Goal: Task Accomplishment & Management: Complete application form

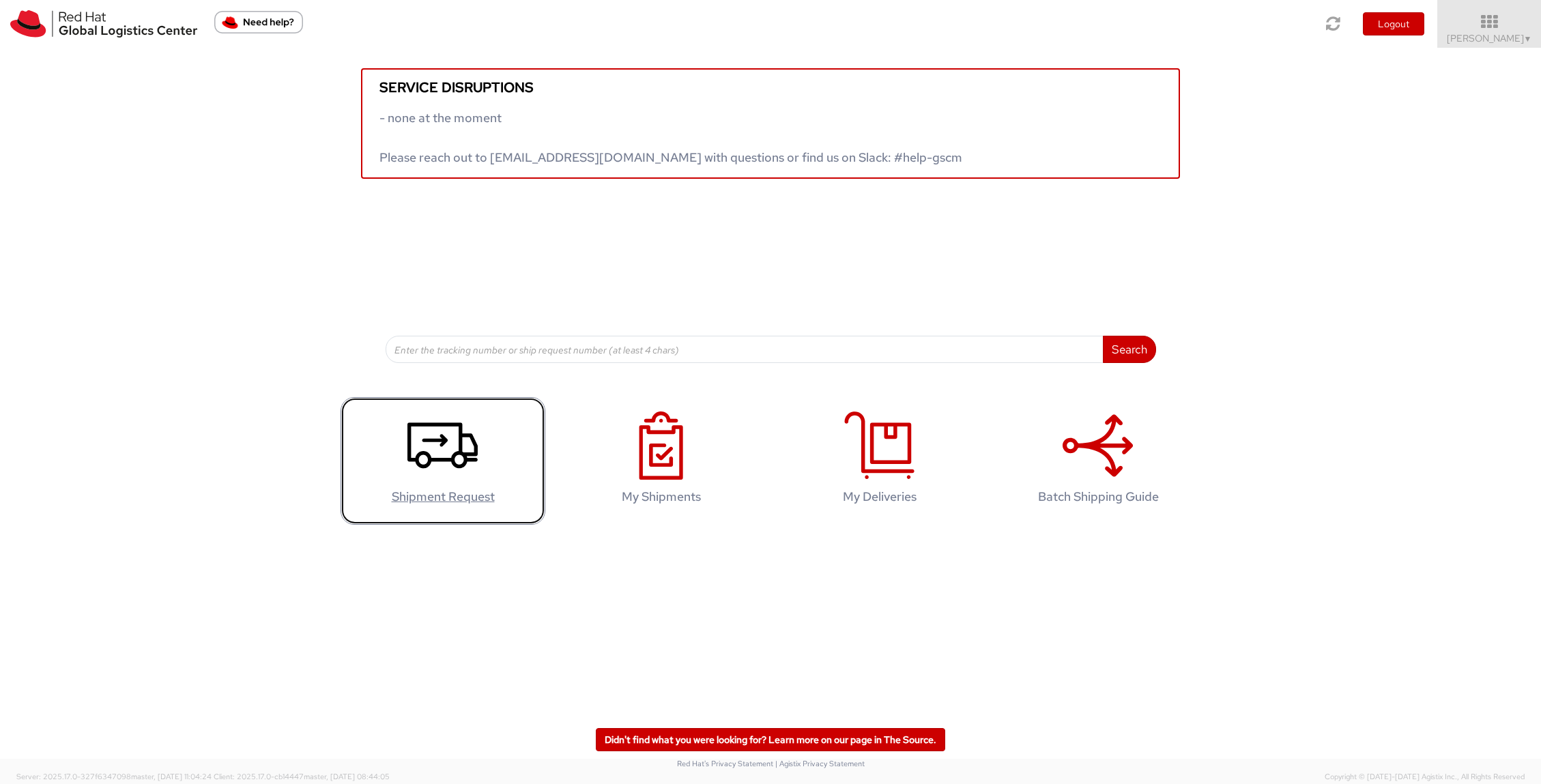
click at [432, 440] on use at bounding box center [443, 446] width 71 height 46
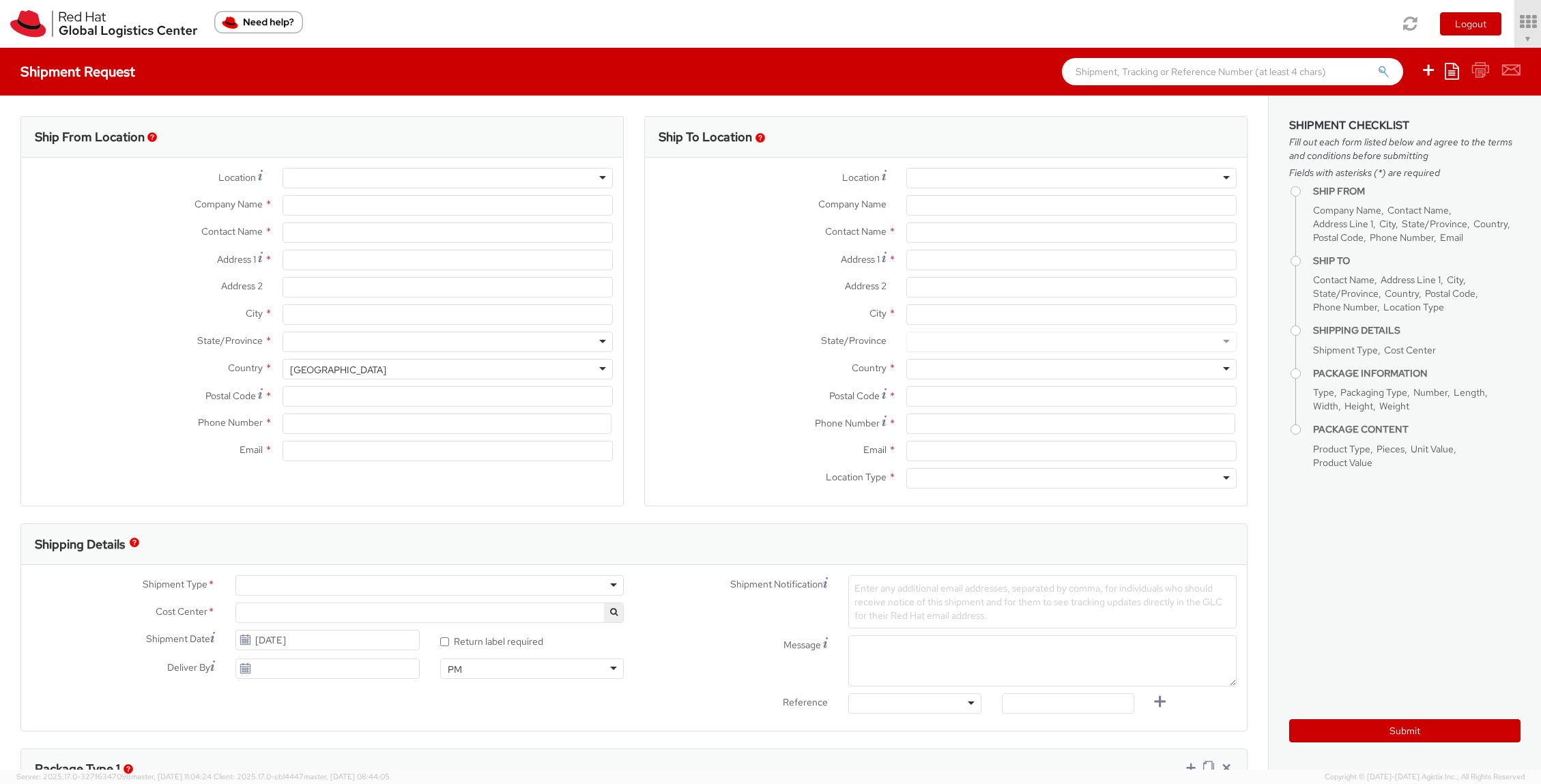
select select "512"
select select
click at [339, 178] on div at bounding box center [448, 178] width 331 height 21
type input "Red Hat, Inc."
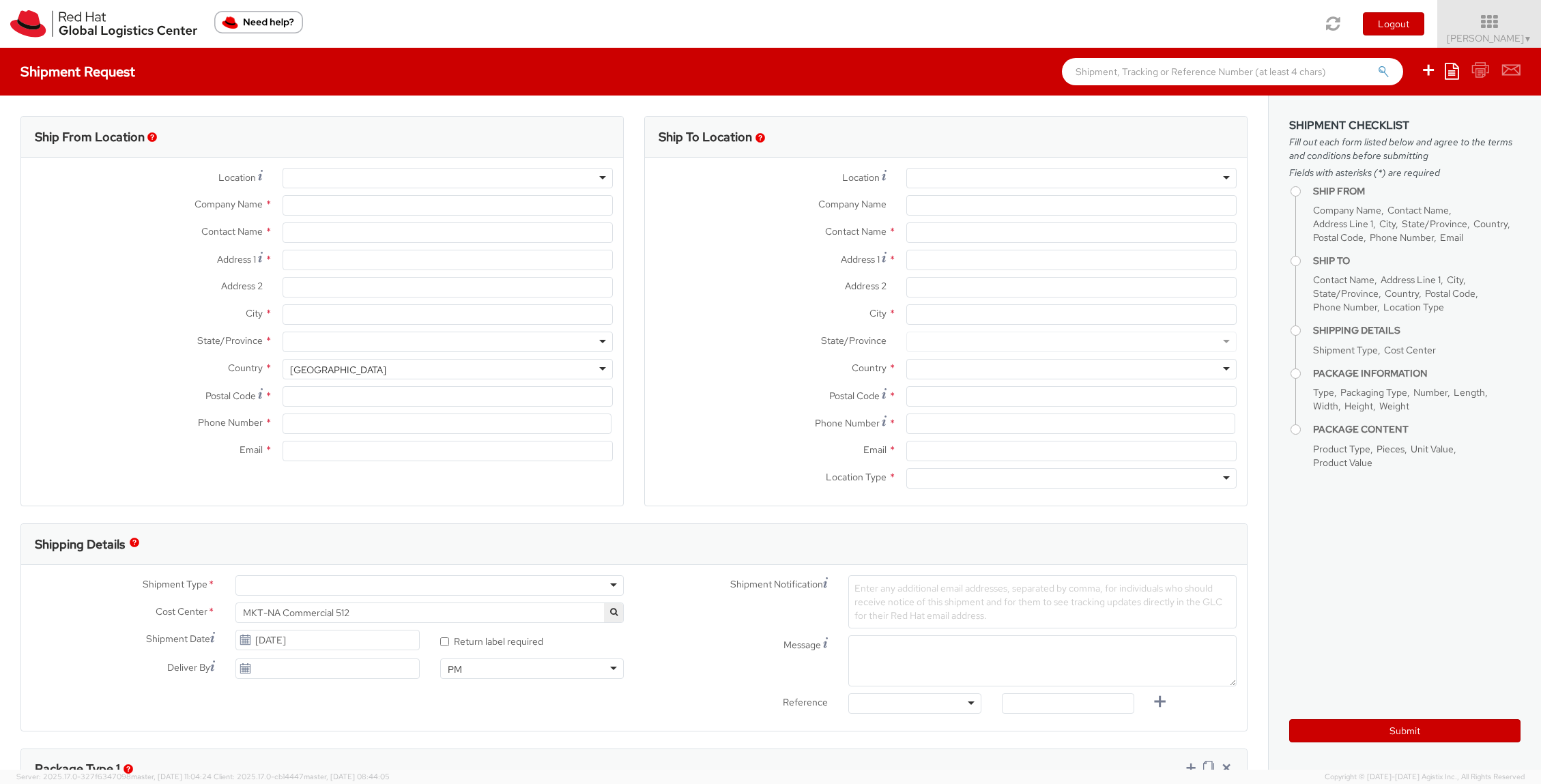
type input "[PERSON_NAME]"
type input "[STREET_ADDRESS]"
type input "Suite 800"
type input "[PERSON_NAME]"
type input "22102"
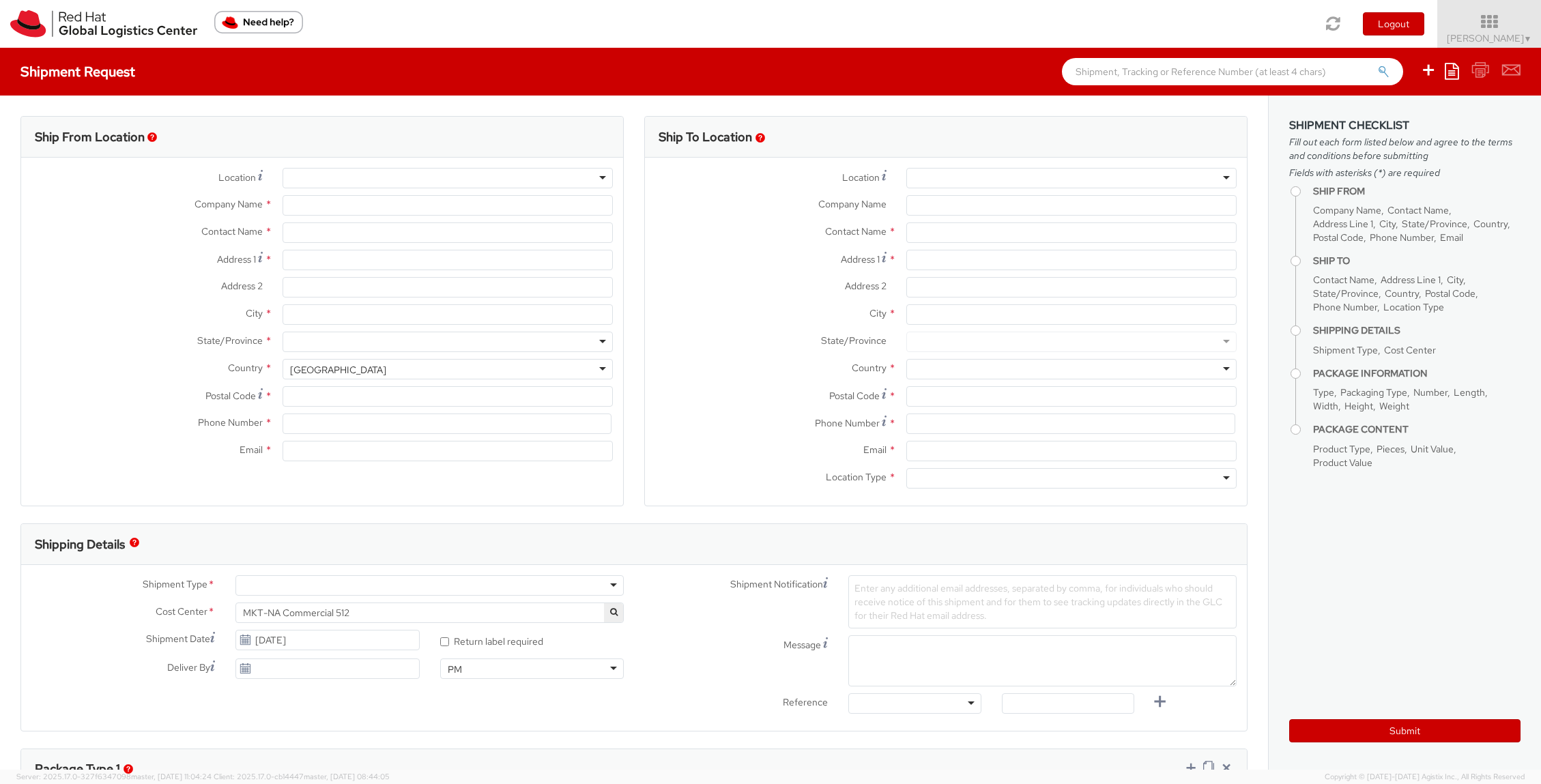
type input "17037482295"
type input "[EMAIL_ADDRESS][DOMAIN_NAME]"
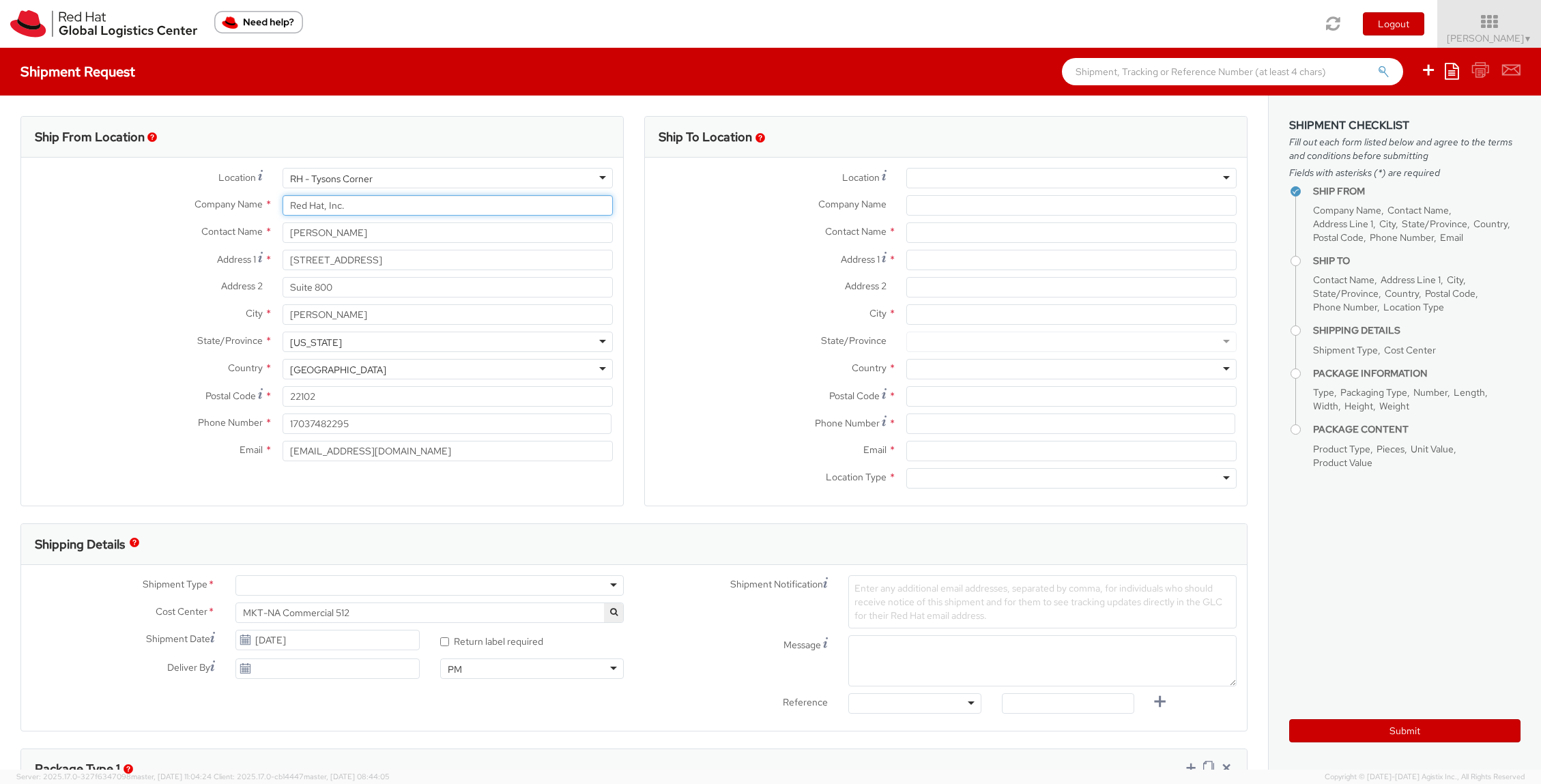
click at [345, 207] on input "Red Hat, Inc." at bounding box center [448, 206] width 331 height 21
click at [940, 178] on div at bounding box center [1072, 178] width 331 height 21
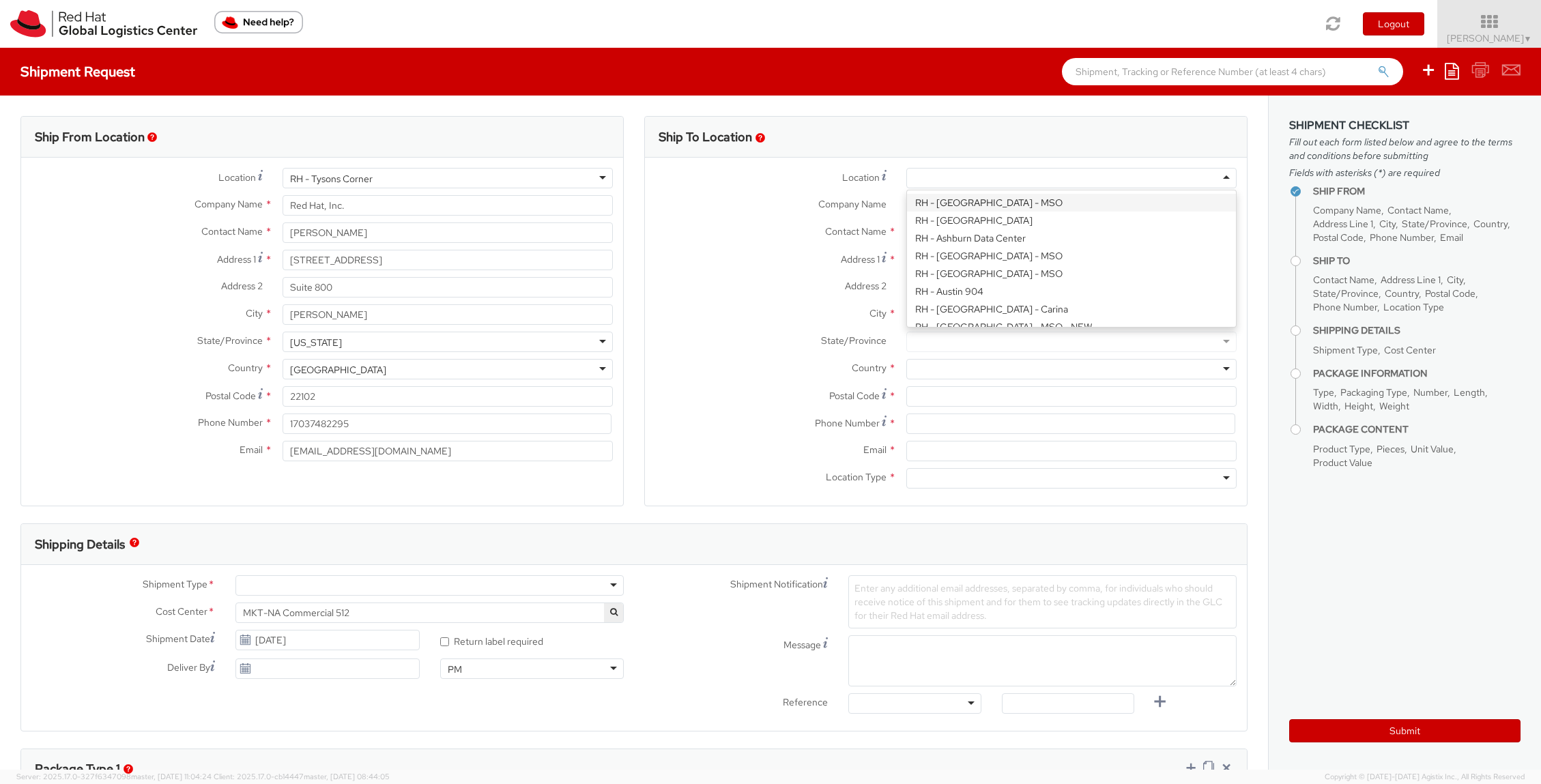
click at [890, 179] on label "Location *" at bounding box center [770, 177] width 251 height 18
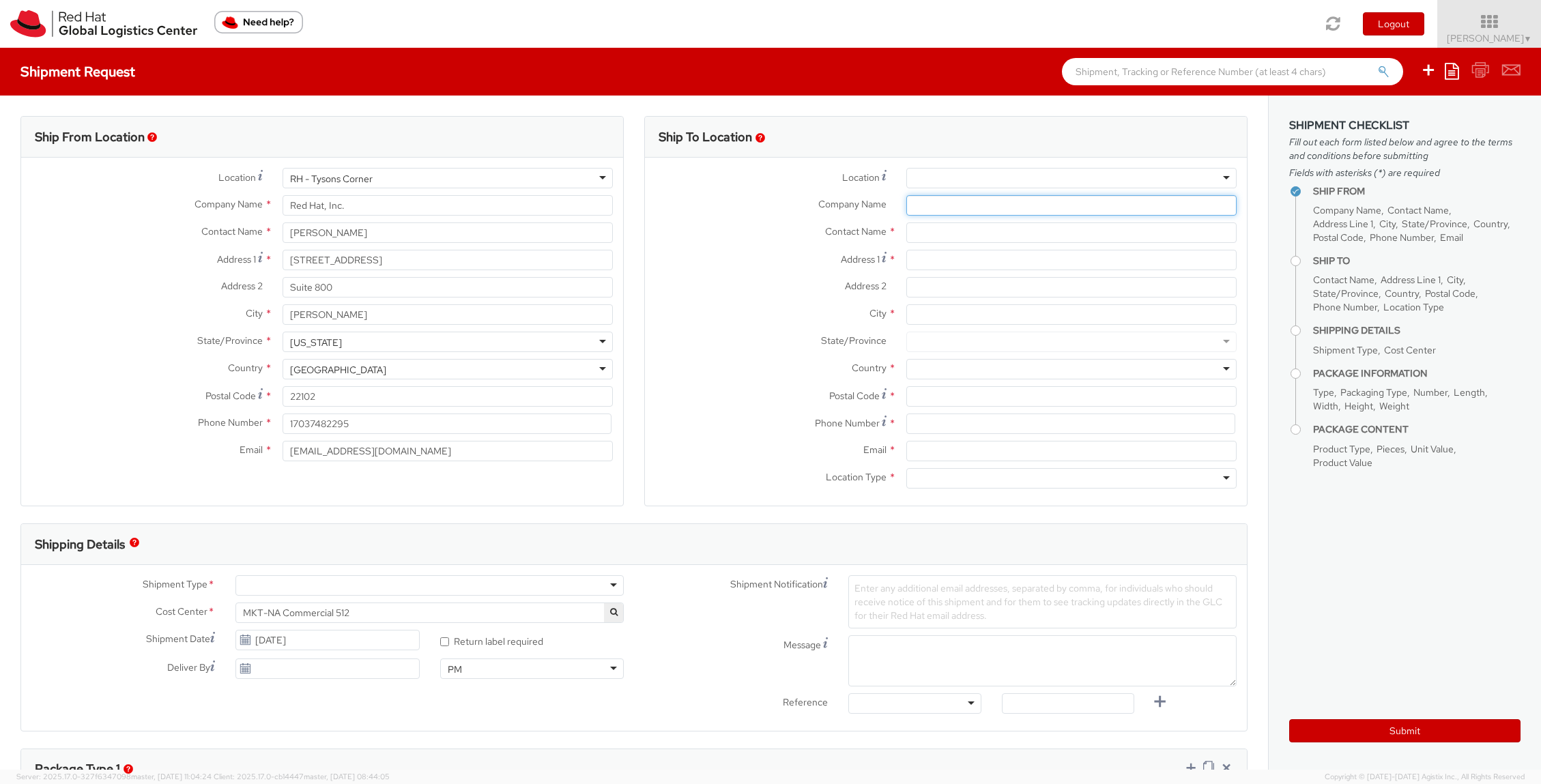
click at [923, 201] on input "Company Name *" at bounding box center [1072, 206] width 331 height 21
type input "Embassy Suites"
type input "Attn Guest: [PERSON_NAME]"
click at [914, 294] on input "Address 2 *" at bounding box center [1072, 287] width 331 height 21
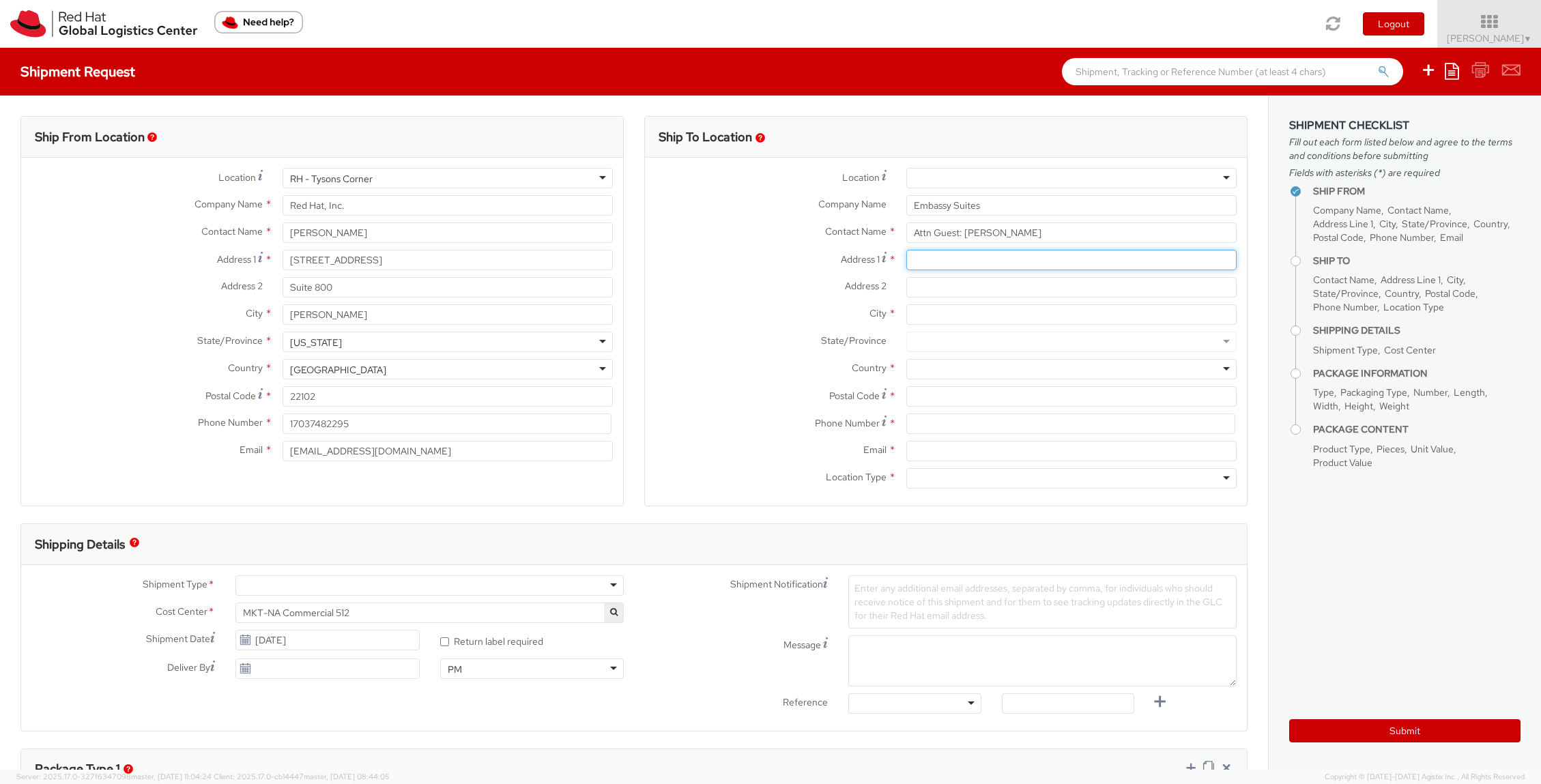
click at [930, 264] on input "Address 1 *" at bounding box center [1072, 260] width 331 height 21
type input "[STREET_ADDRESS]"
type input "[PERSON_NAME]"
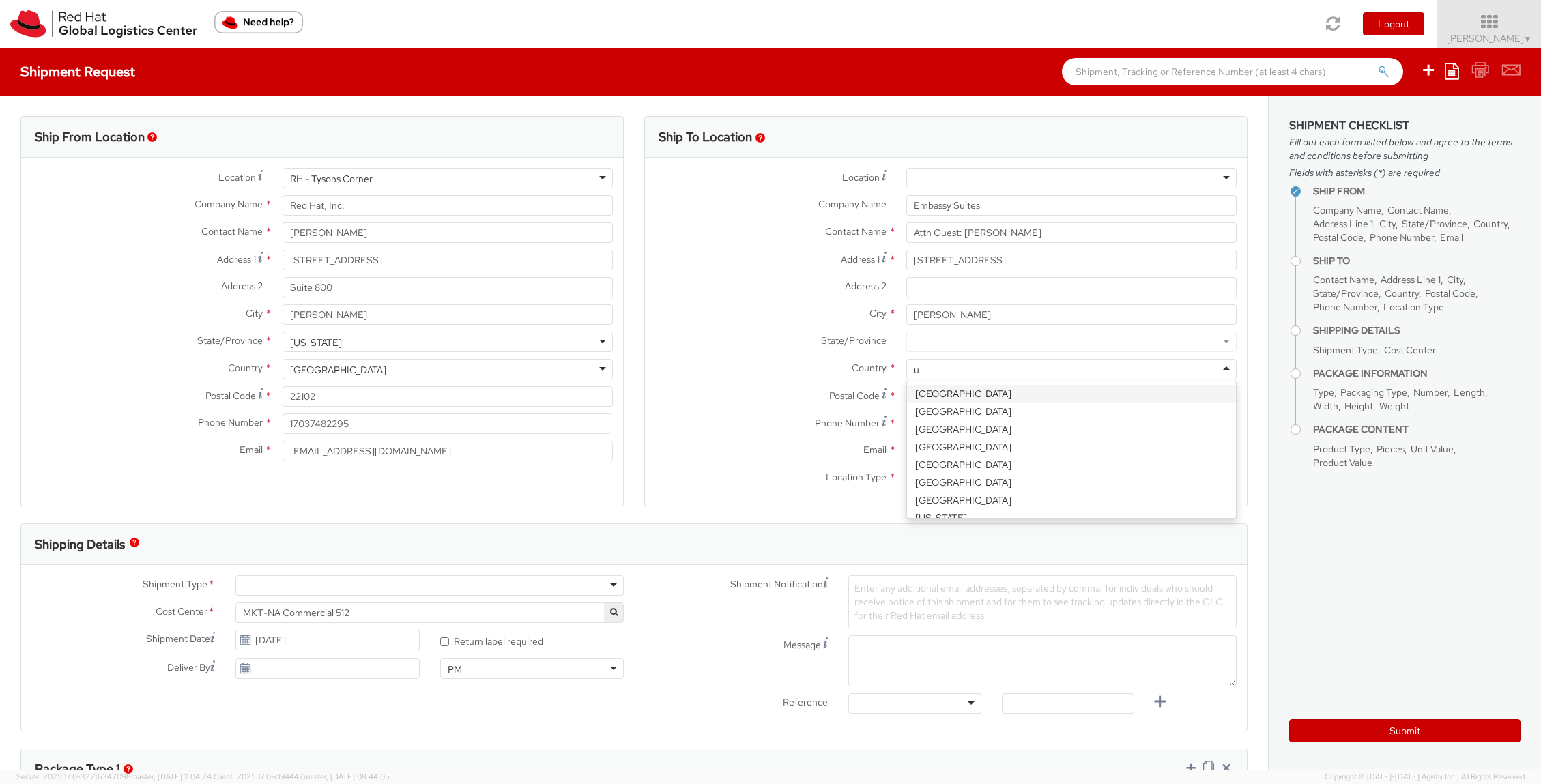
type input "un"
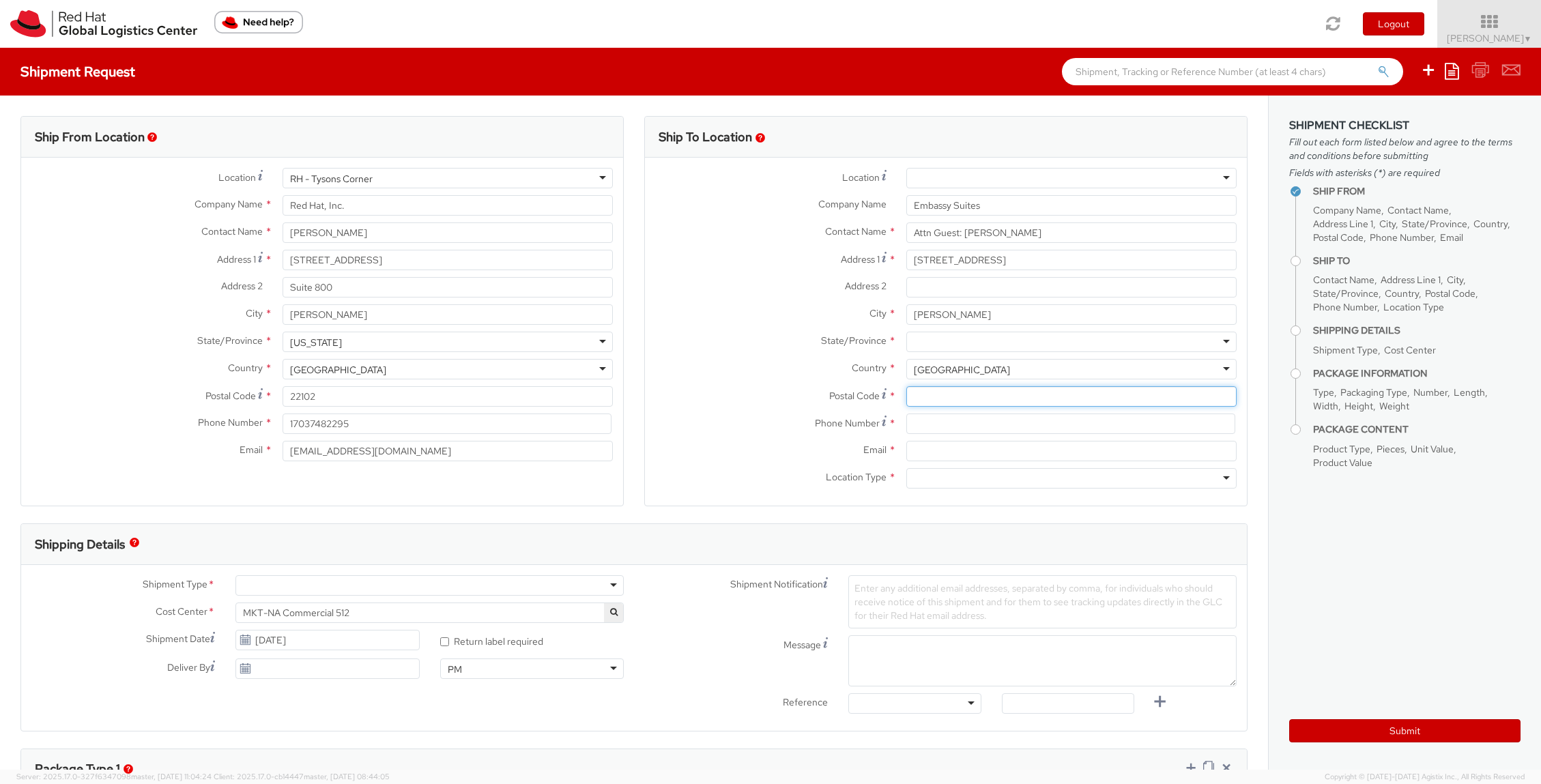
click at [952, 396] on input "Postal Code *" at bounding box center [1072, 396] width 331 height 21
type input "a"
type input "36104"
click at [946, 347] on div at bounding box center [1072, 342] width 331 height 21
click at [1021, 419] on input at bounding box center [1071, 424] width 330 height 21
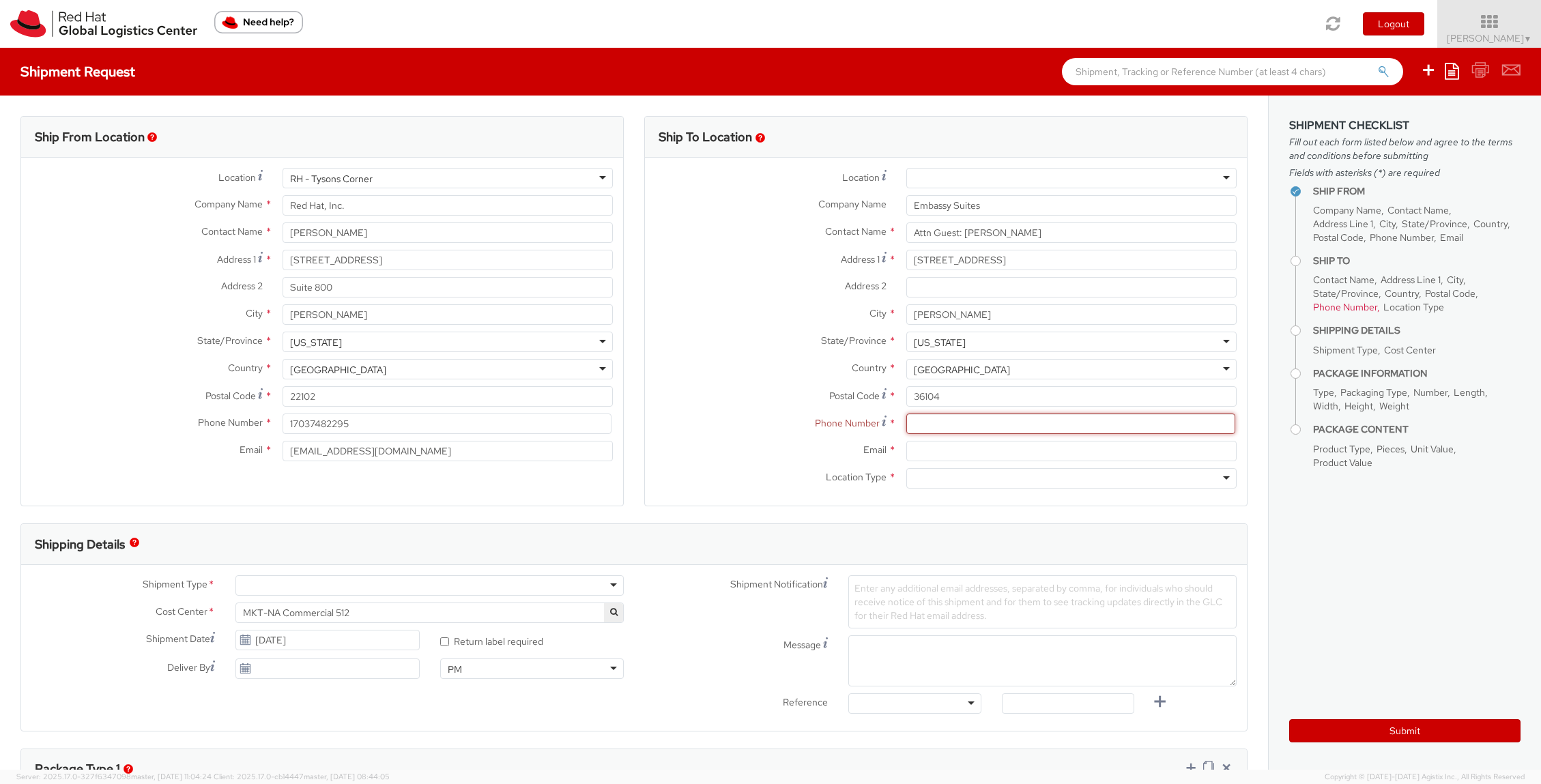
paste input "[PHONE_NUMBER]"
type input "[PHONE_NUMBER]"
click at [1036, 454] on input "Email *" at bounding box center [1072, 451] width 331 height 21
paste input "[EMAIL_ADDRESS][DOMAIN_NAME]"
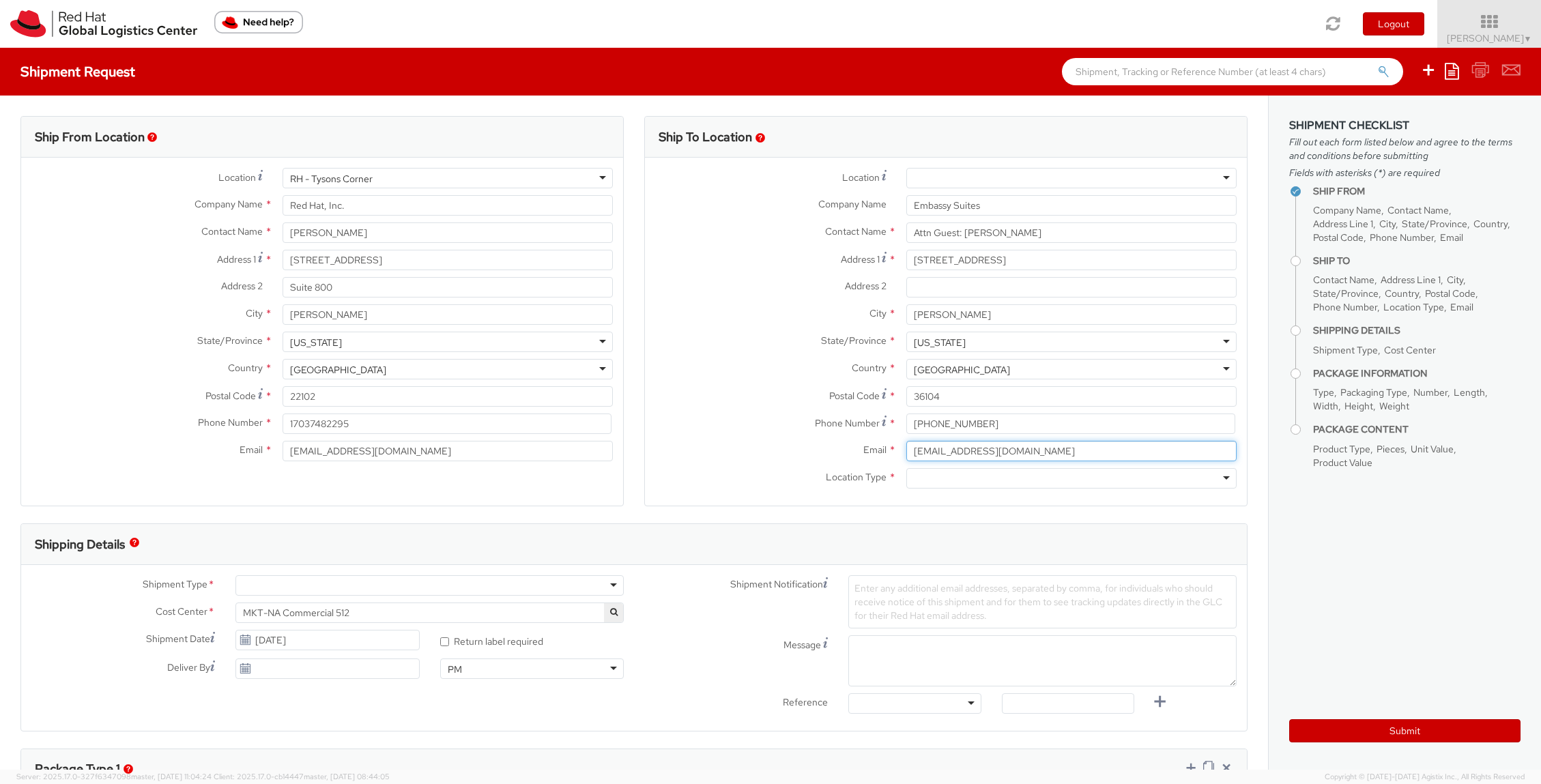
type input "[EMAIL_ADDRESS][DOMAIN_NAME]"
click at [1019, 487] on div at bounding box center [1072, 478] width 331 height 21
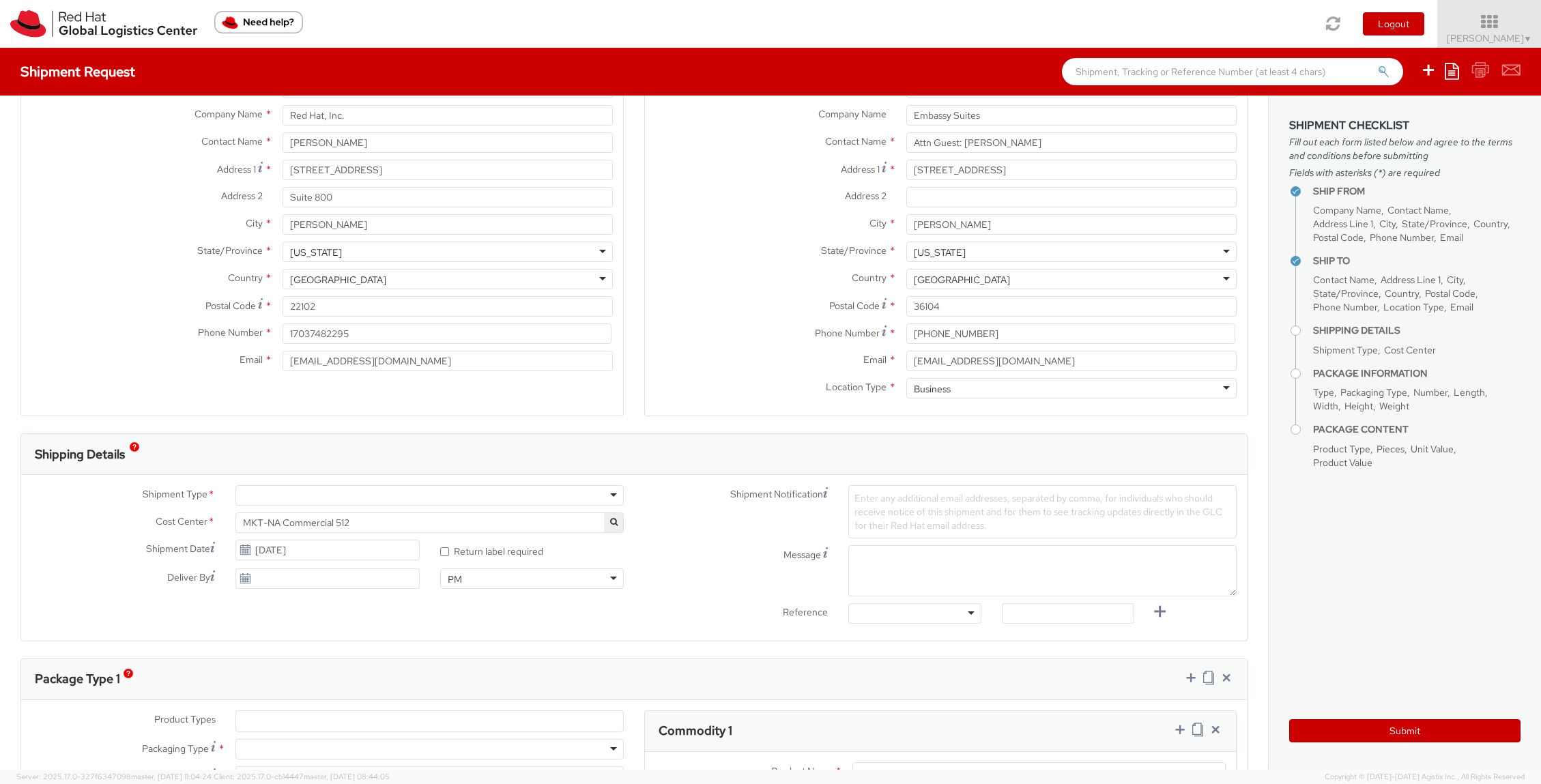
scroll to position [125, 0]
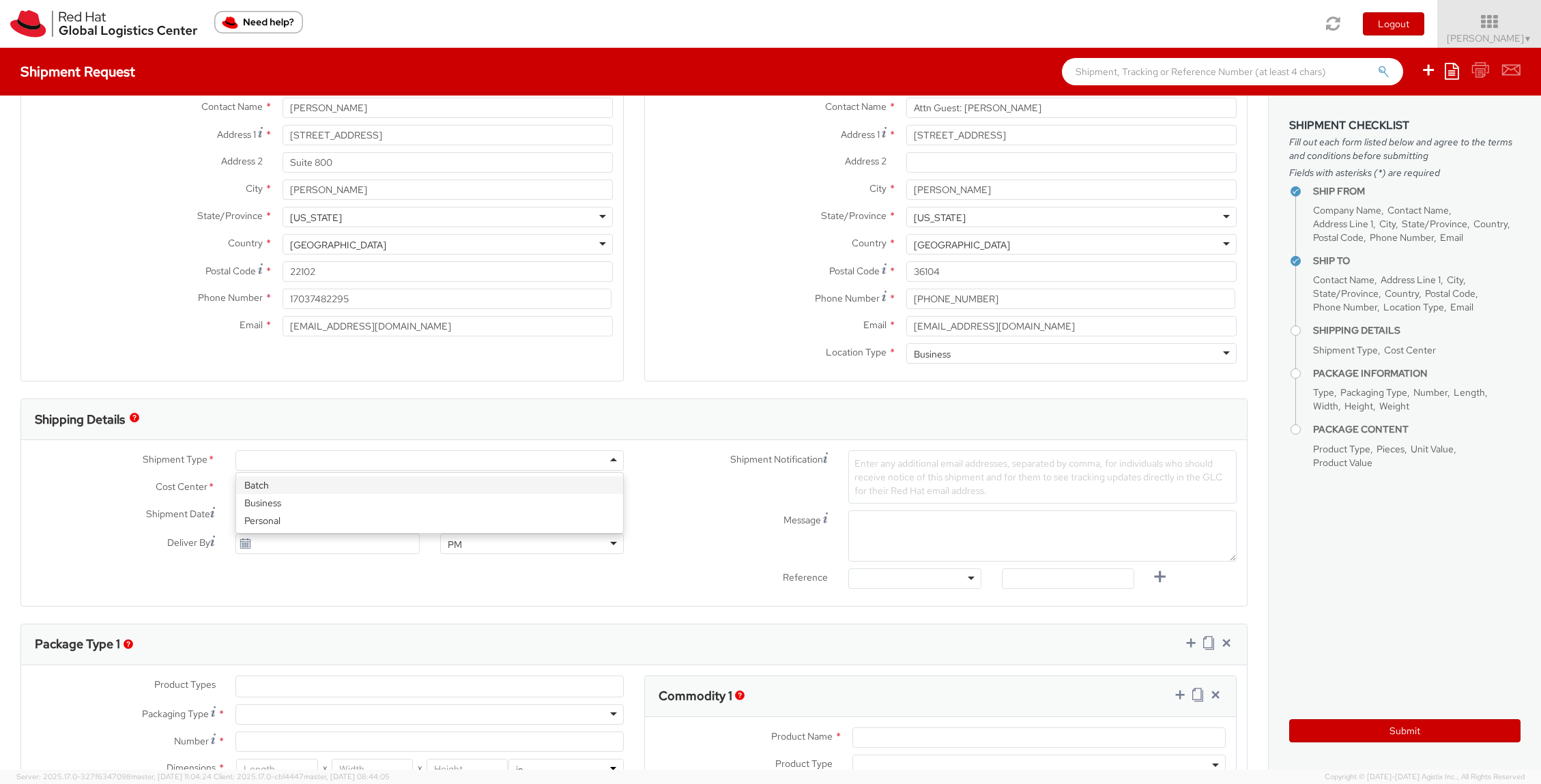
click at [480, 454] on div at bounding box center [430, 460] width 389 height 21
click at [366, 544] on input "[DATE]" at bounding box center [328, 544] width 184 height 21
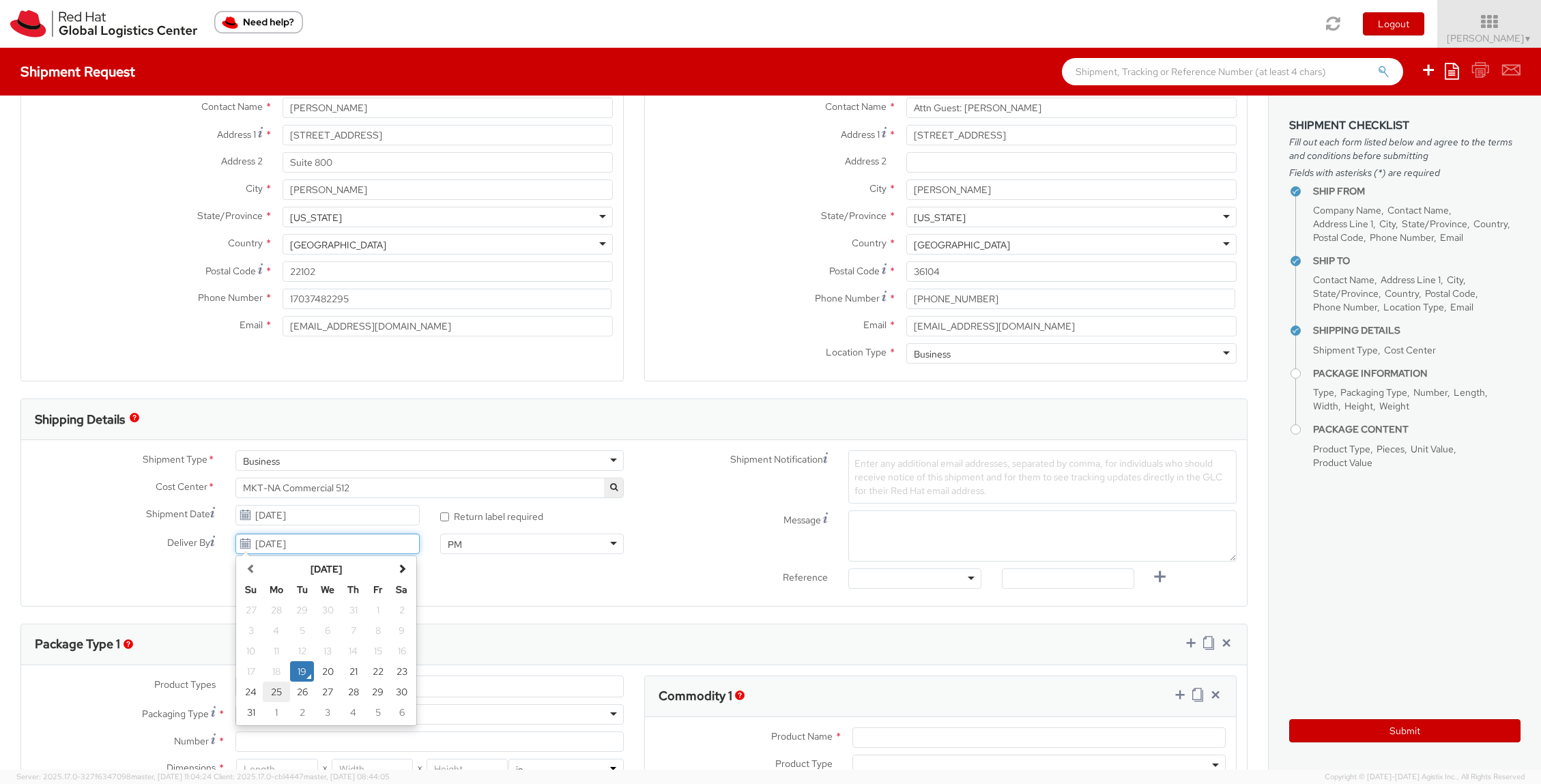
click at [275, 695] on td "25" at bounding box center [276, 692] width 27 height 21
type input "[DATE]"
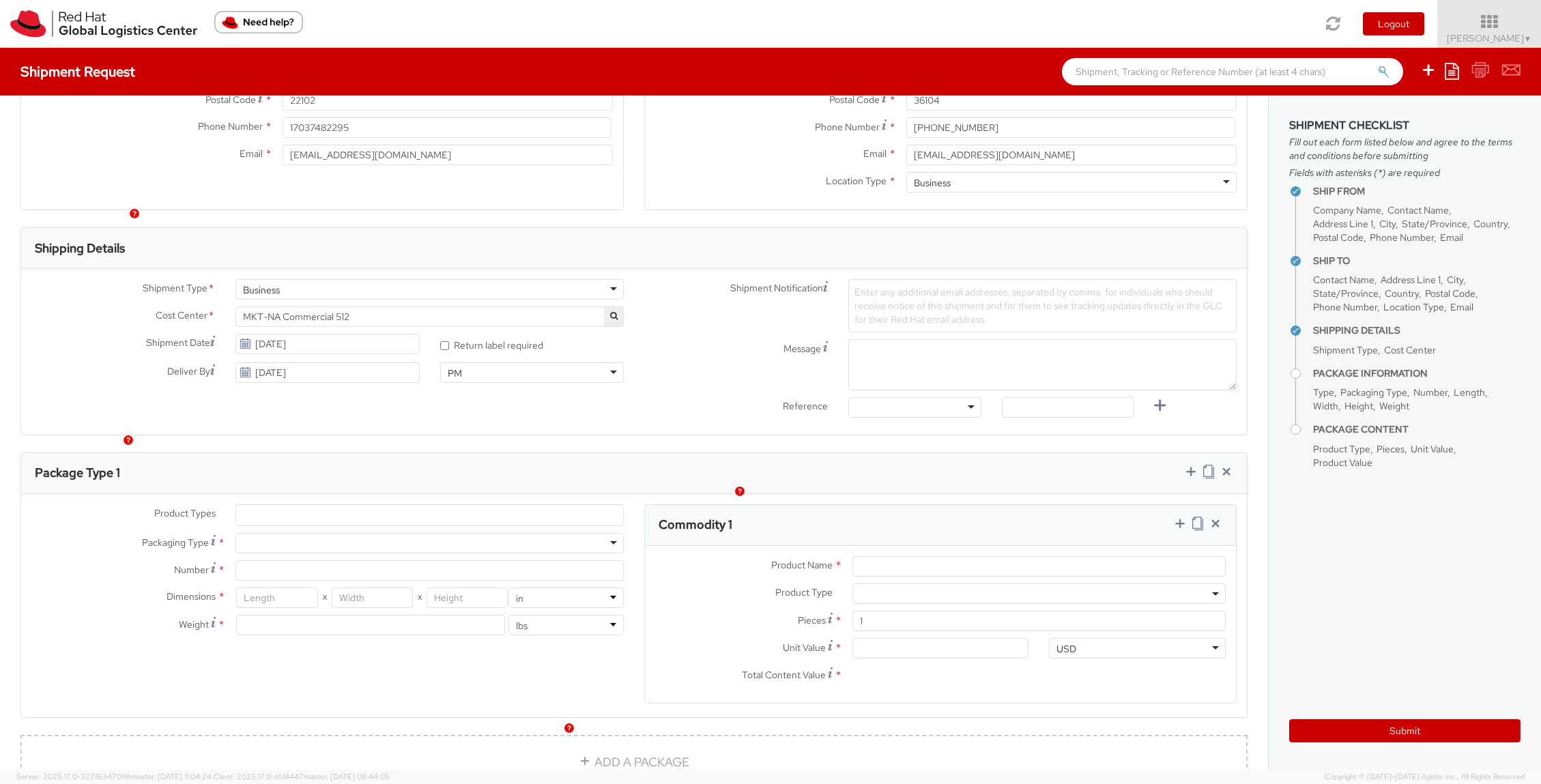
scroll to position [329, 0]
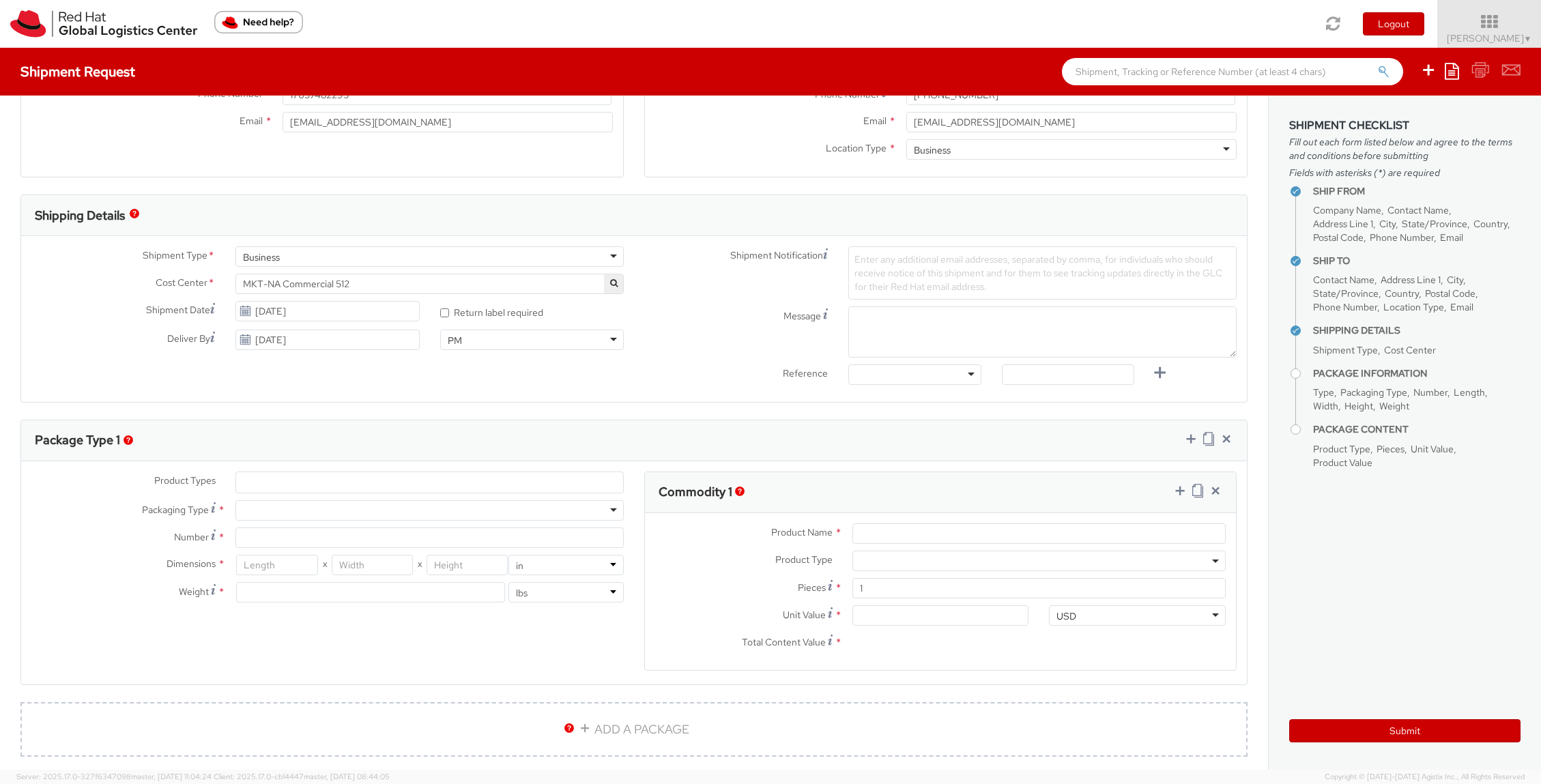
click at [442, 525] on div "Product Types * Documents Docking Station Laptop Monitor Other Hardware Server …" at bounding box center [328, 543] width 613 height 145
click at [444, 510] on div at bounding box center [430, 510] width 389 height 21
type input "1"
type input "9.5"
type input "12.5"
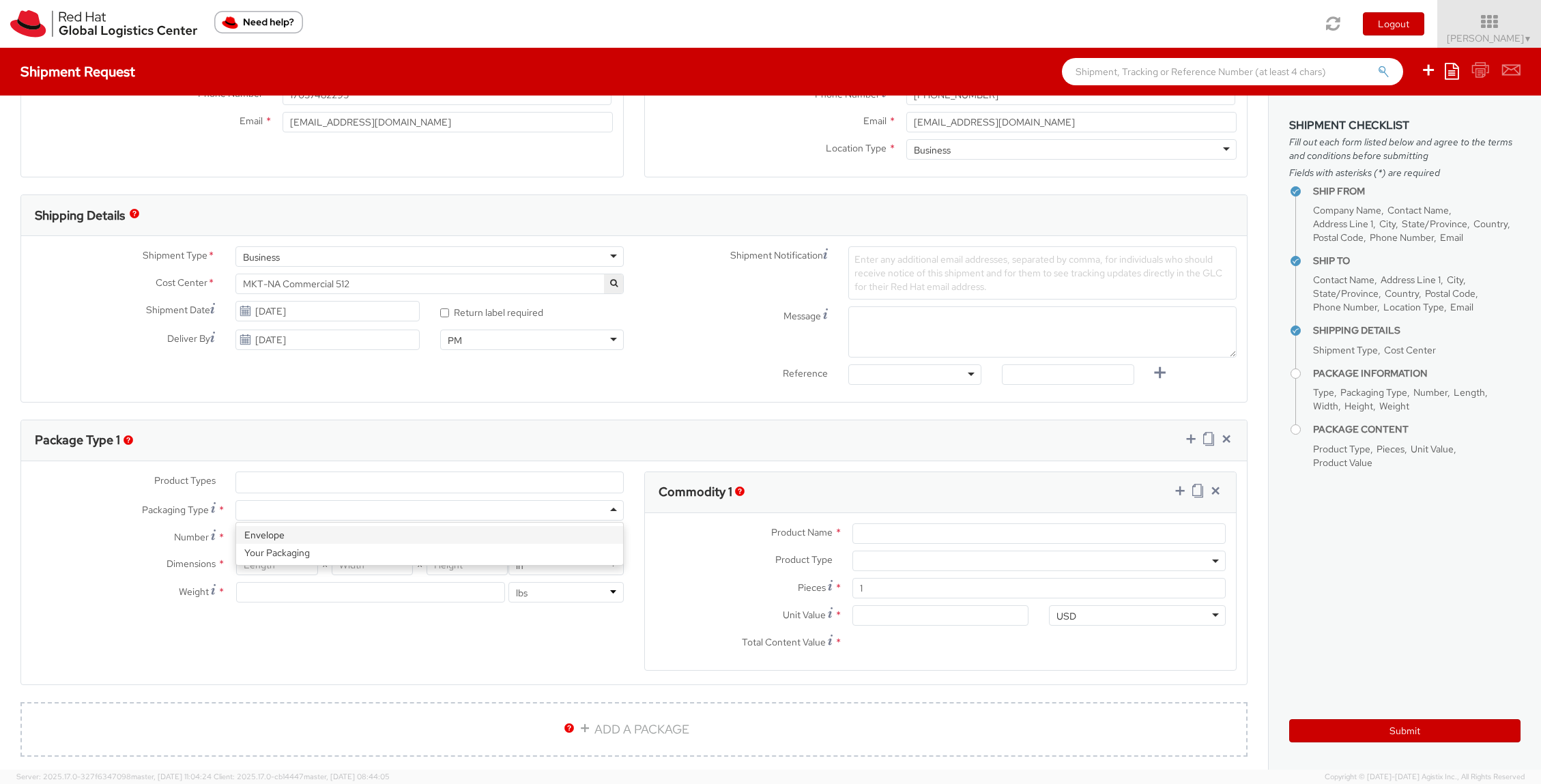
type input "0.25"
type input "1"
click at [356, 600] on input "1" at bounding box center [371, 592] width 269 height 21
type input "3"
click at [874, 535] on input "Product Name *" at bounding box center [1039, 534] width 373 height 21
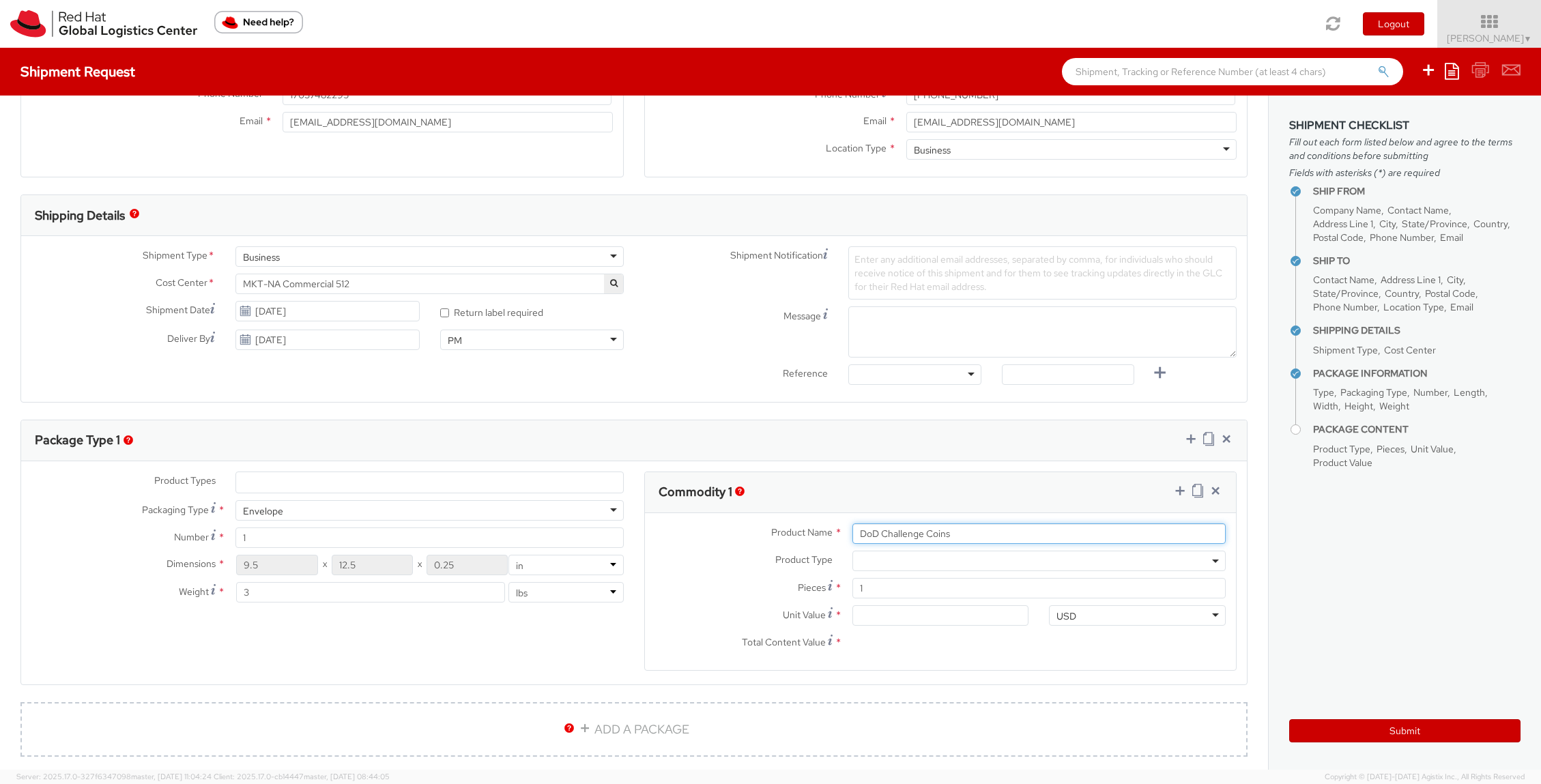
type input "DoD Challenge Coins"
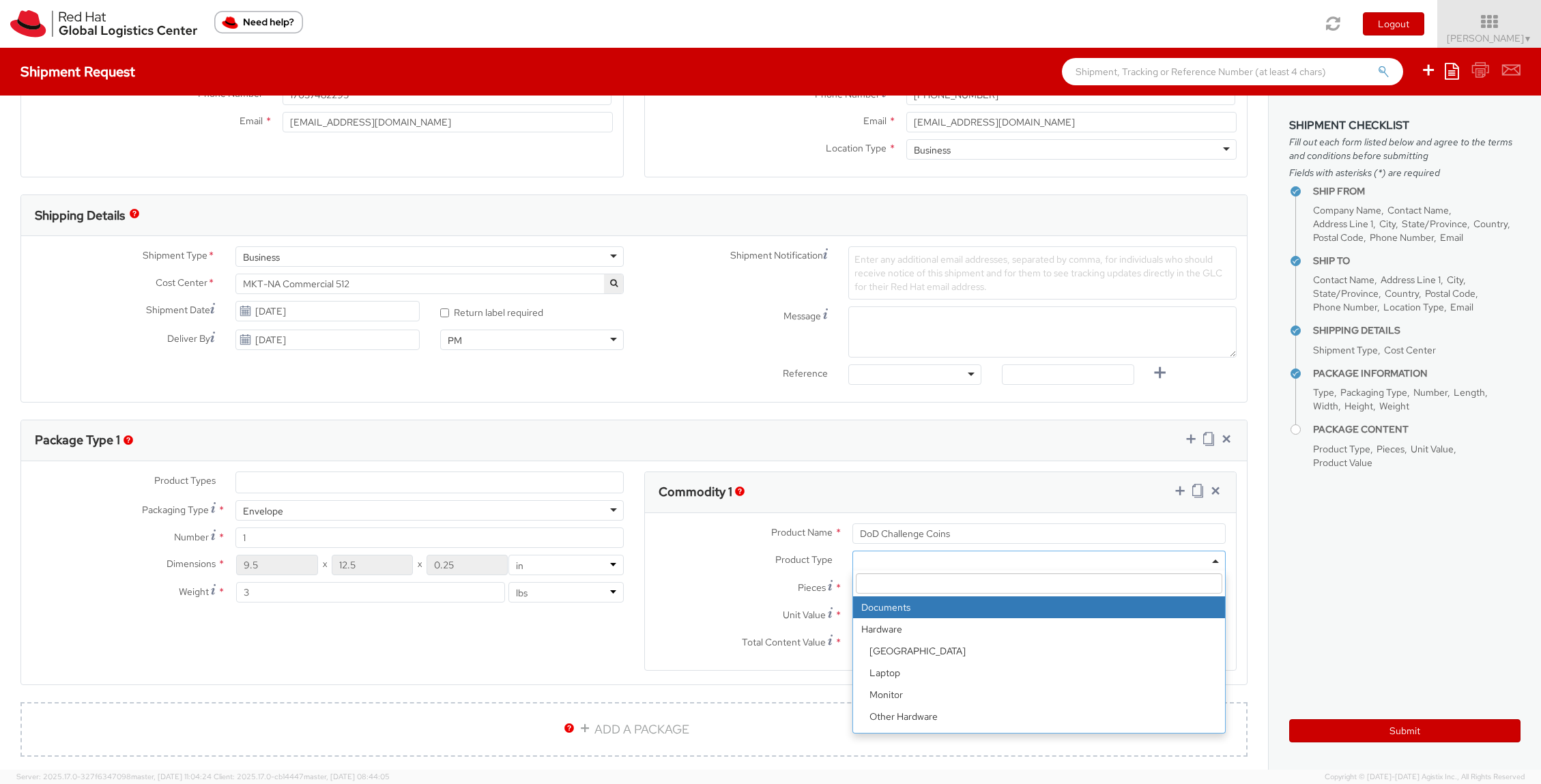
click at [886, 566] on span at bounding box center [1039, 561] width 373 height 21
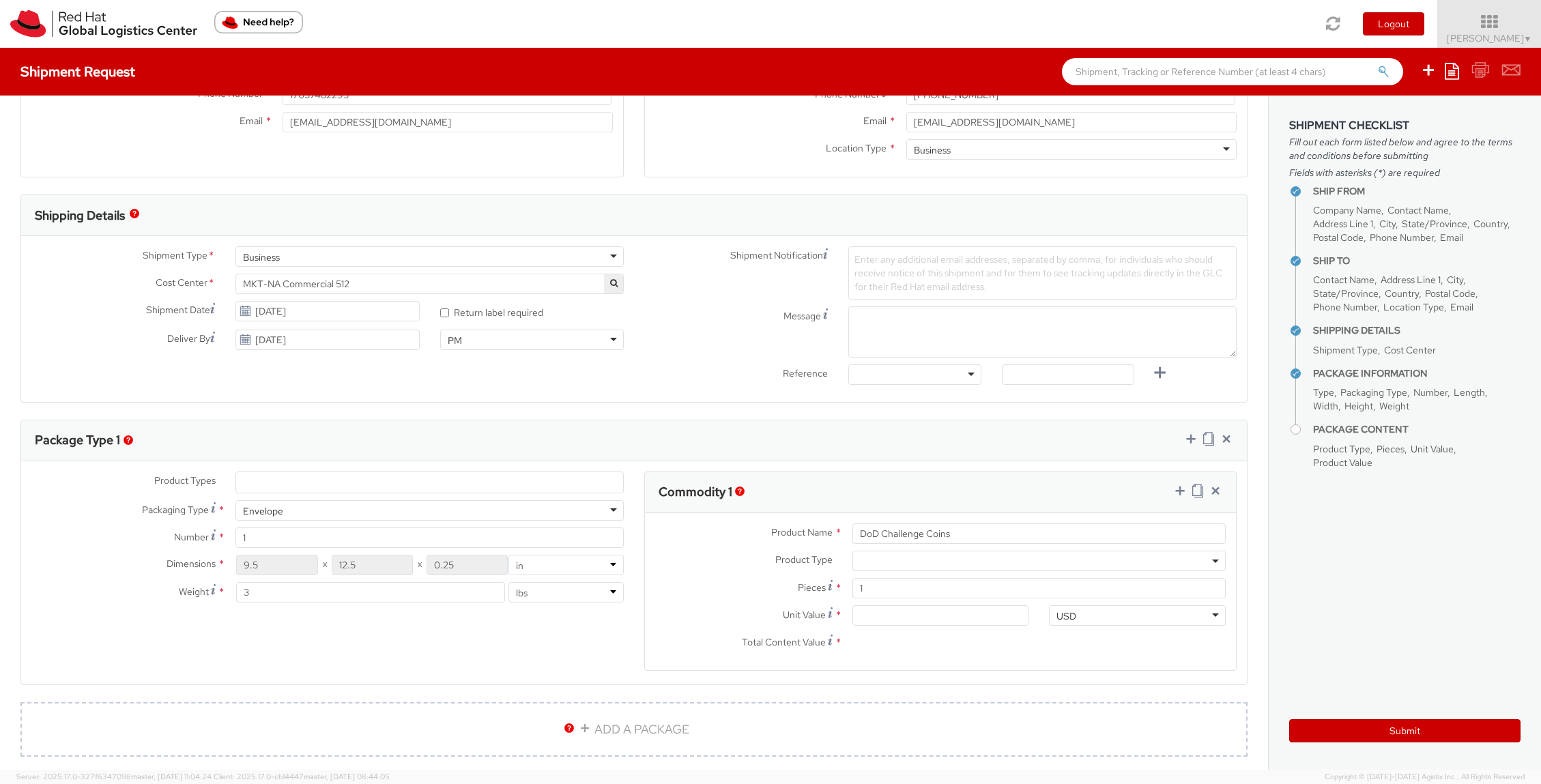
click at [748, 646] on span "Total Content Value" at bounding box center [784, 642] width 84 height 12
click at [853, 646] on input "Total Content Value *" at bounding box center [941, 642] width 177 height 21
drag, startPoint x: 907, startPoint y: 587, endPoint x: 815, endPoint y: 587, distance: 92.0
click at [815, 587] on div "Pieces Number of pieces inside all the packages * 1" at bounding box center [940, 588] width 591 height 21
type input "5"
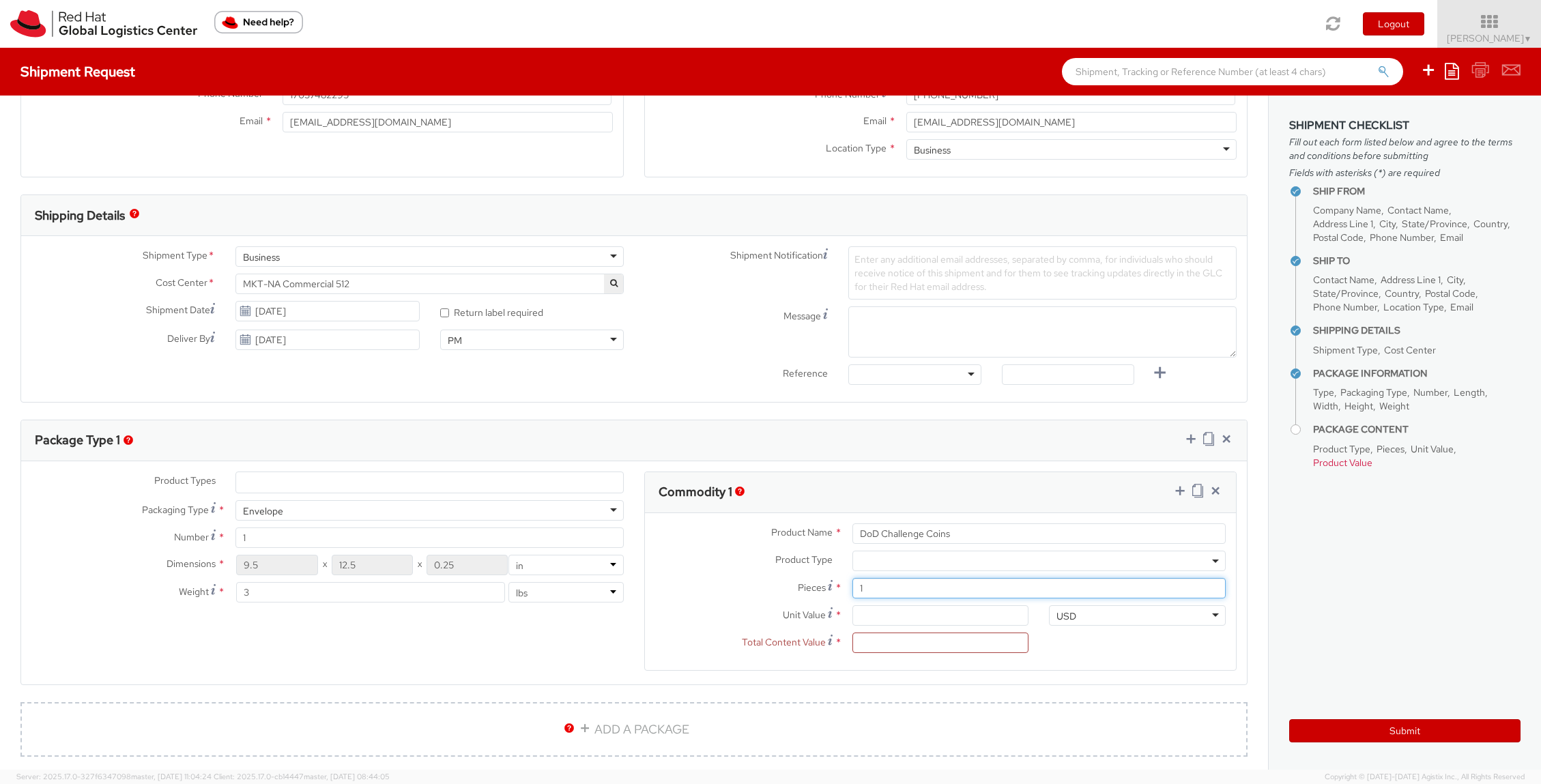
type input "0.00"
type input "50"
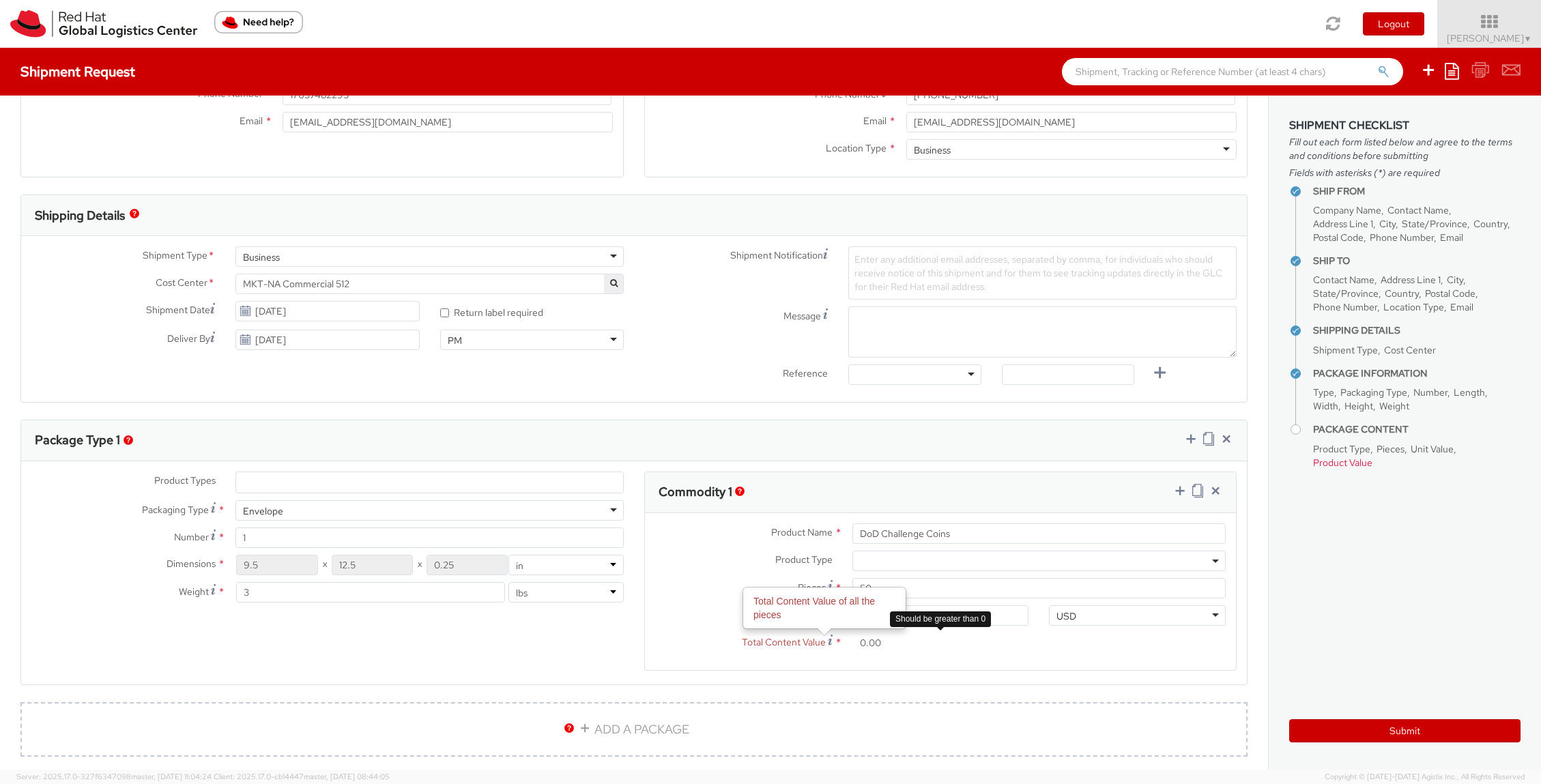
drag, startPoint x: 881, startPoint y: 644, endPoint x: 829, endPoint y: 644, distance: 52.0
click at [829, 644] on div "Total Content Value Total Content Value of all the pieces * 0.00 Should be grea…" at bounding box center [842, 642] width 394 height 21
click at [874, 635] on input "0.00" at bounding box center [941, 642] width 177 height 21
click at [867, 605] on input "0.00" at bounding box center [941, 615] width 177 height 21
type input "3.00"
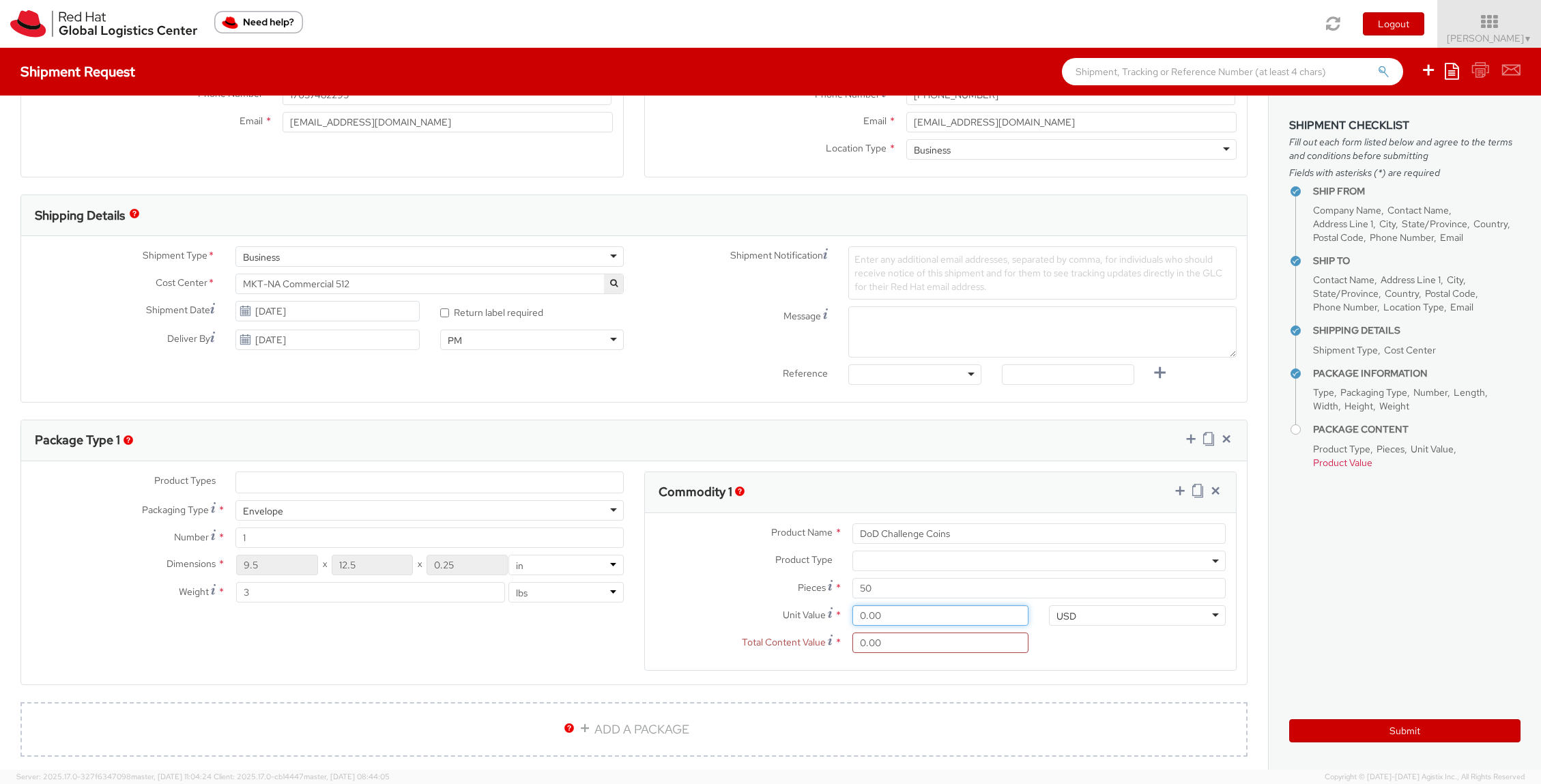
type input "150.00"
click at [754, 636] on span "Total Content Value" at bounding box center [784, 642] width 84 height 12
click at [853, 636] on input "150.00" at bounding box center [941, 642] width 177 height 21
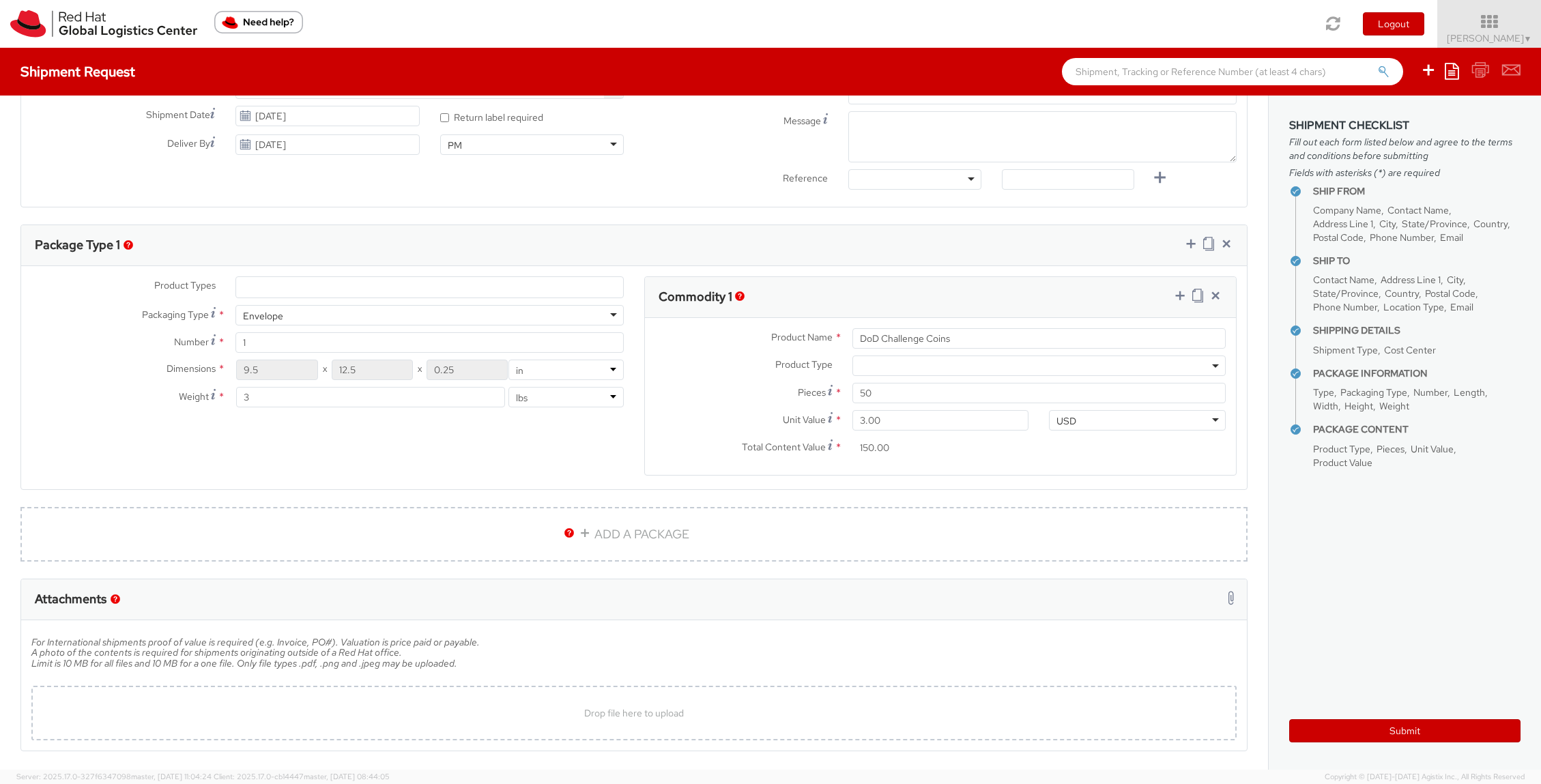
scroll to position [577, 0]
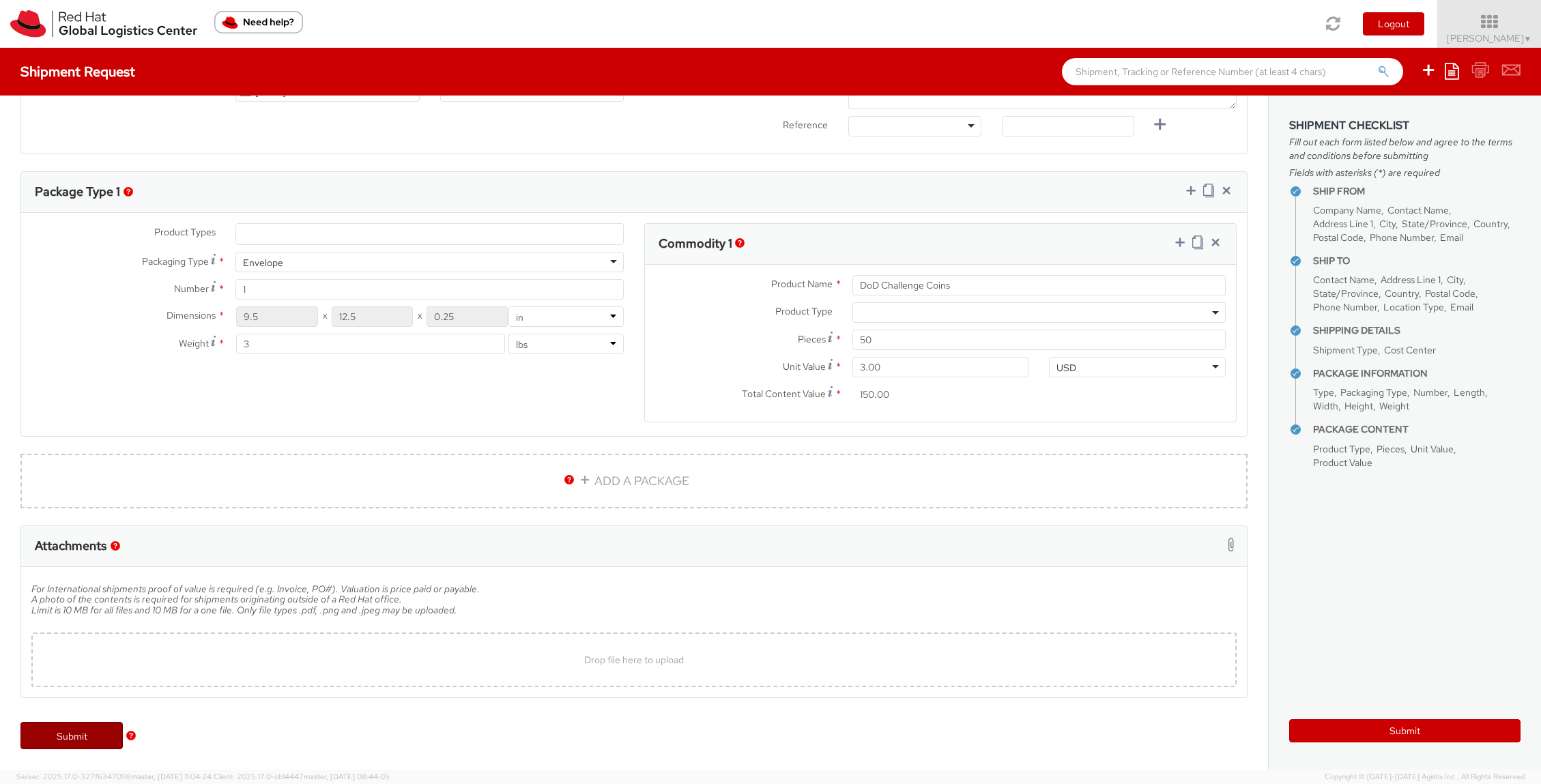
click at [77, 738] on link "Submit" at bounding box center [71, 735] width 102 height 27
